Goal: Navigation & Orientation: Find specific page/section

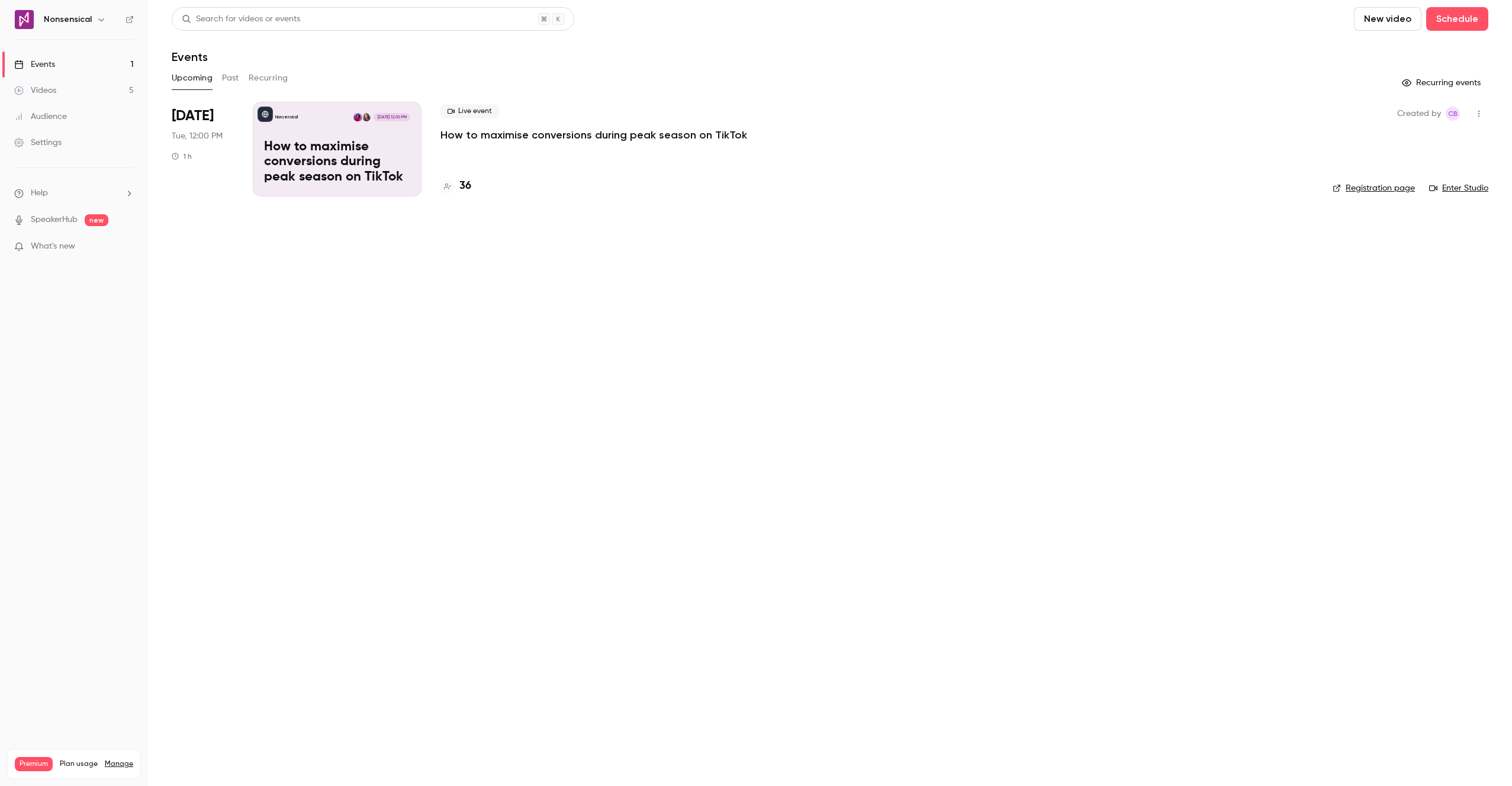
click at [560, 130] on p "How to maximise conversions during peak season on TikTok" at bounding box center [594, 135] width 307 height 14
